Goal: Task Accomplishment & Management: Complete application form

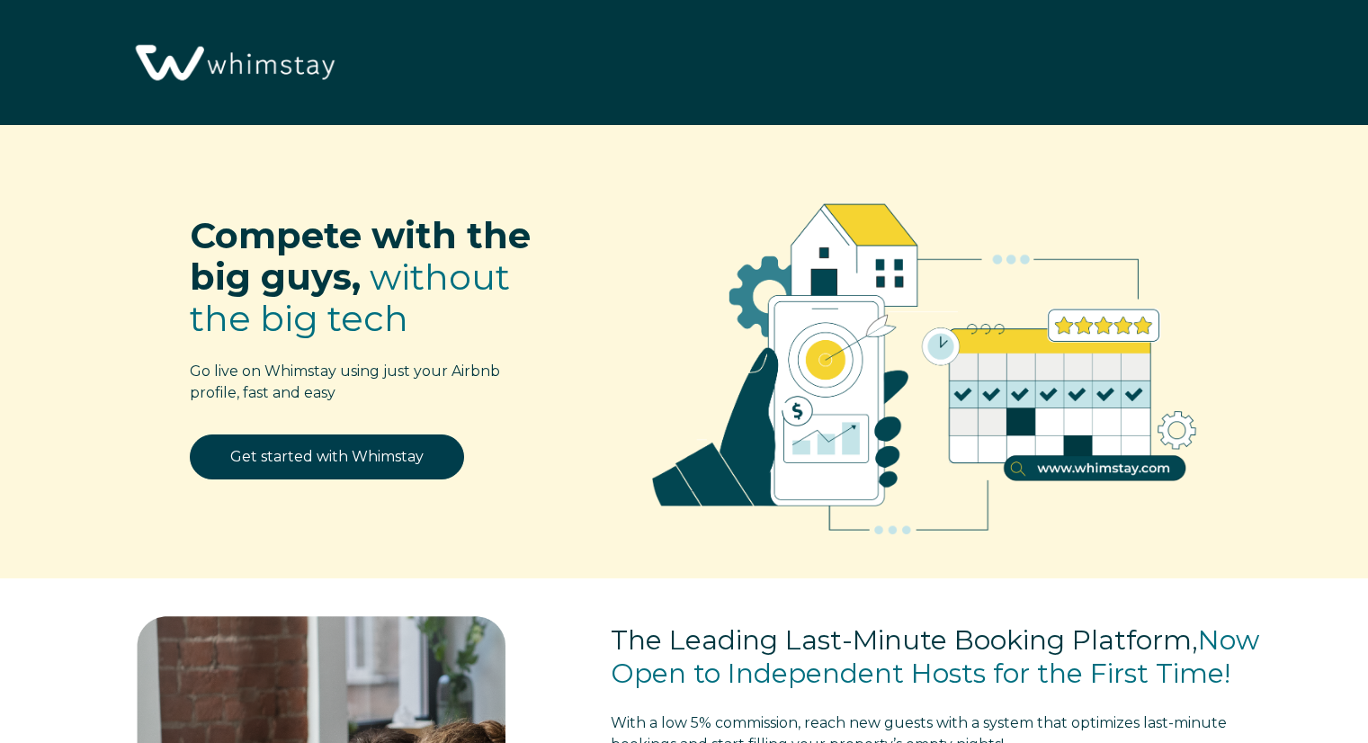
select select "US"
click at [398, 485] on div "Get started with Whimstay" at bounding box center [326, 467] width 398 height 67
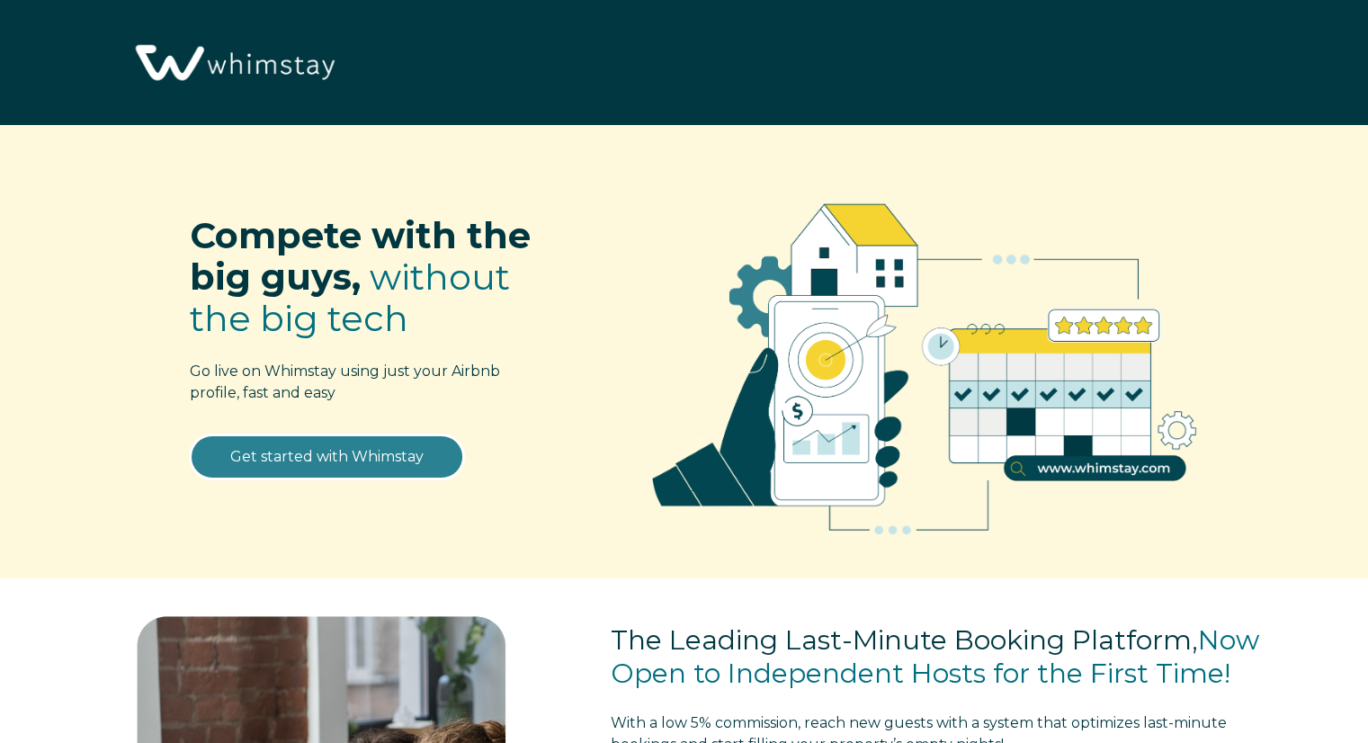
click at [402, 464] on link "Get started with Whimstay" at bounding box center [327, 456] width 274 height 45
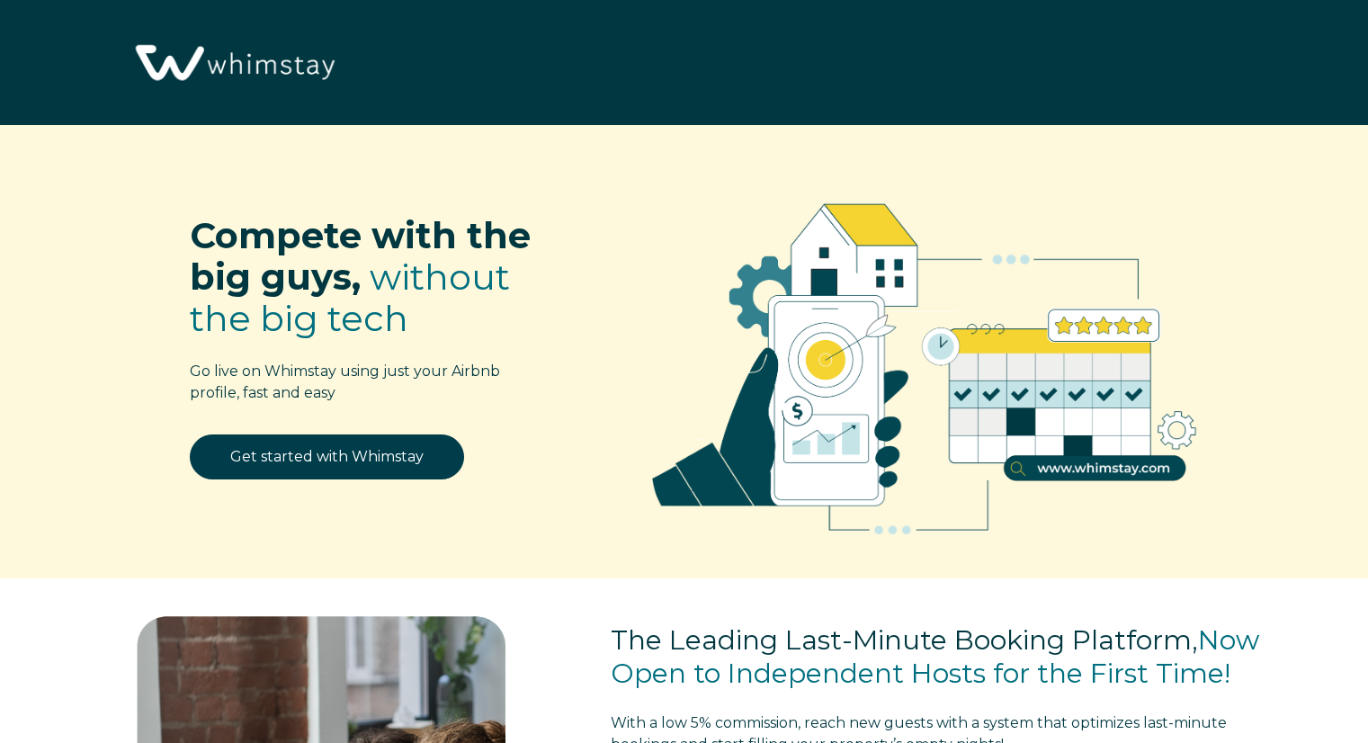
select select "US"
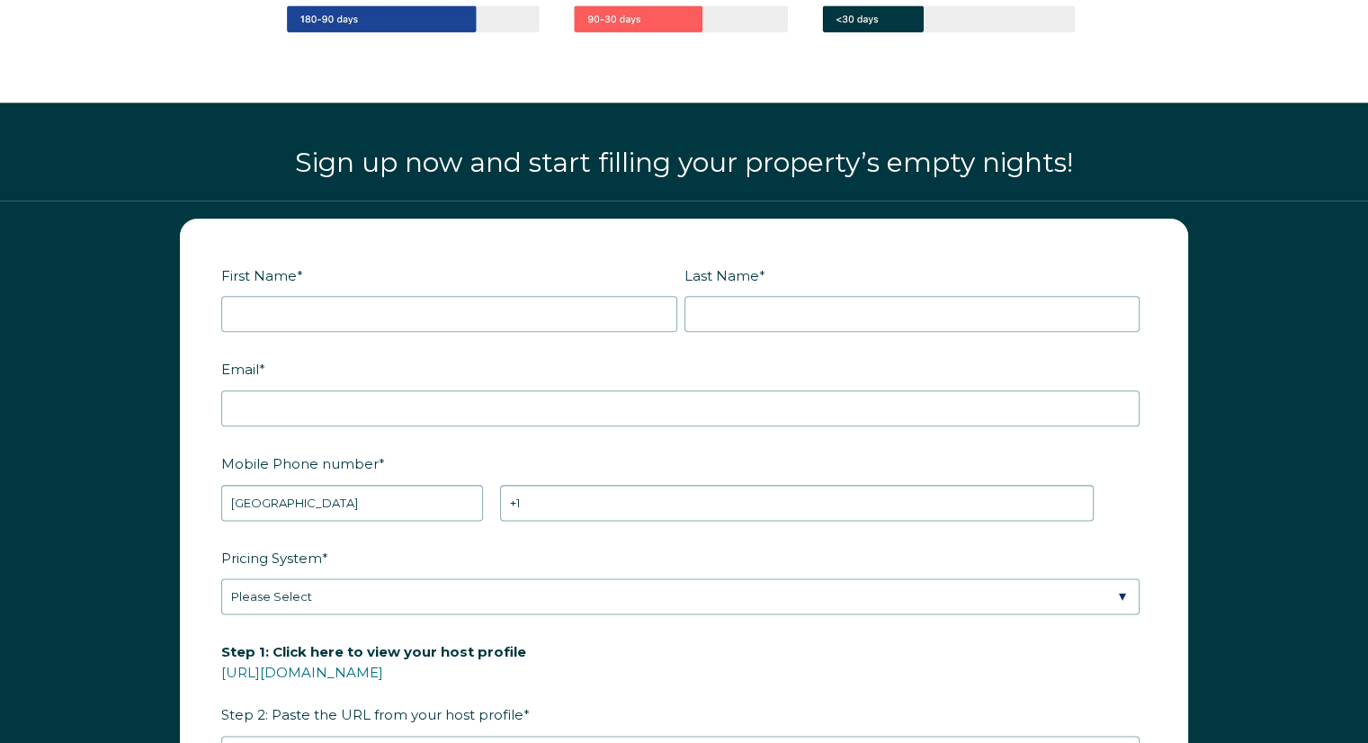
scroll to position [2064, 0]
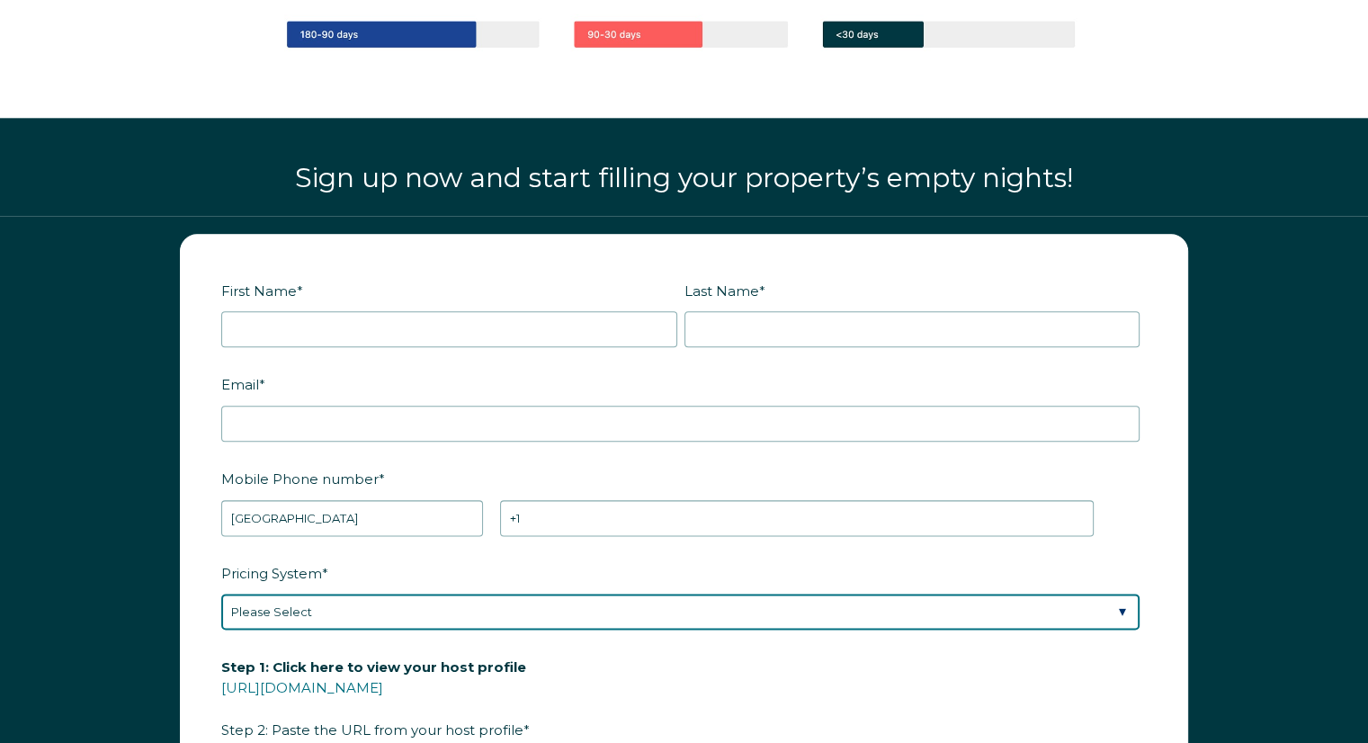
click at [418, 598] on select "Please Select Manual Airbnb Smart Pricing PriceLabs Wheelhouse Beyond Pricing 3…" at bounding box center [680, 612] width 918 height 36
